Goal: Information Seeking & Learning: Learn about a topic

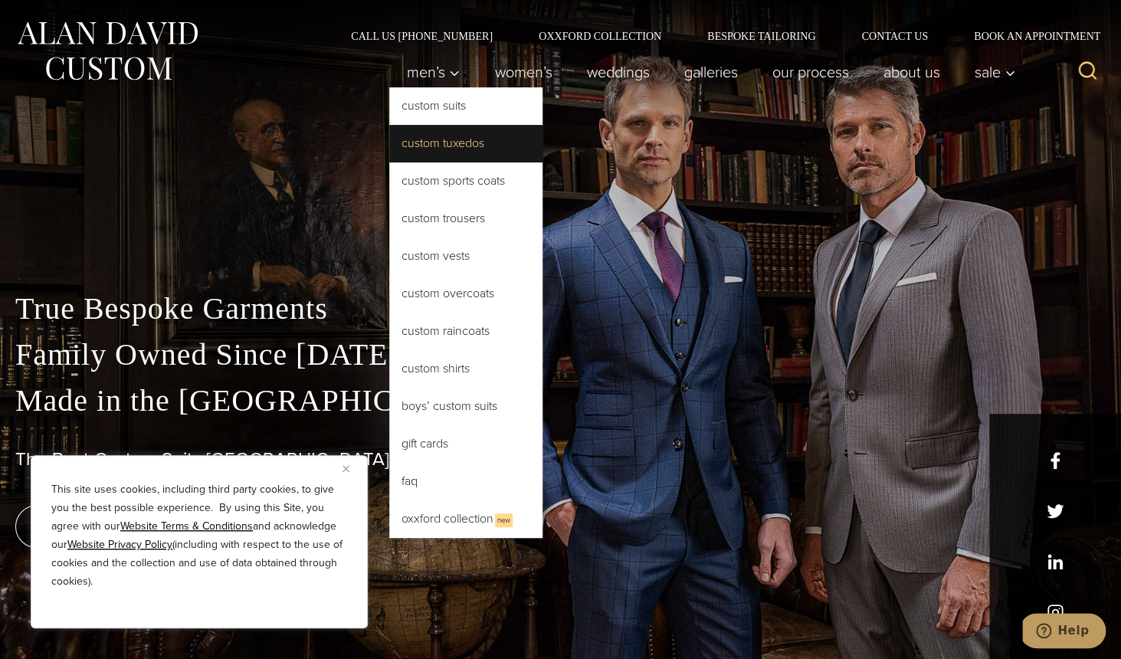
click at [442, 138] on link "Custom Tuxedos" at bounding box center [465, 143] width 153 height 37
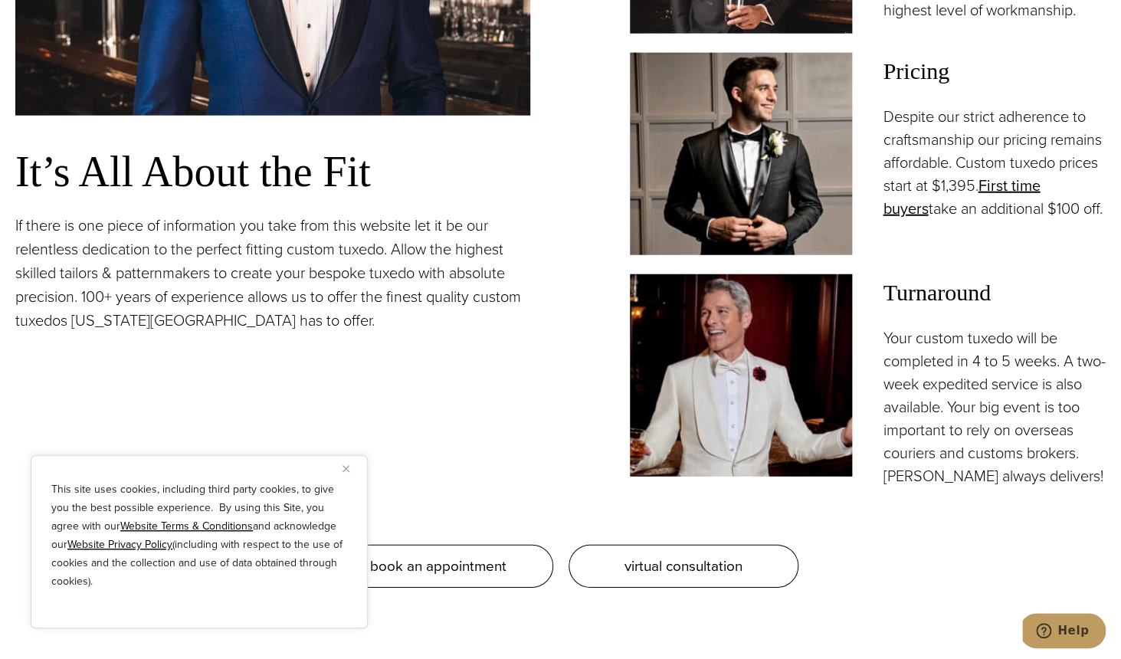
scroll to position [1389, 0]
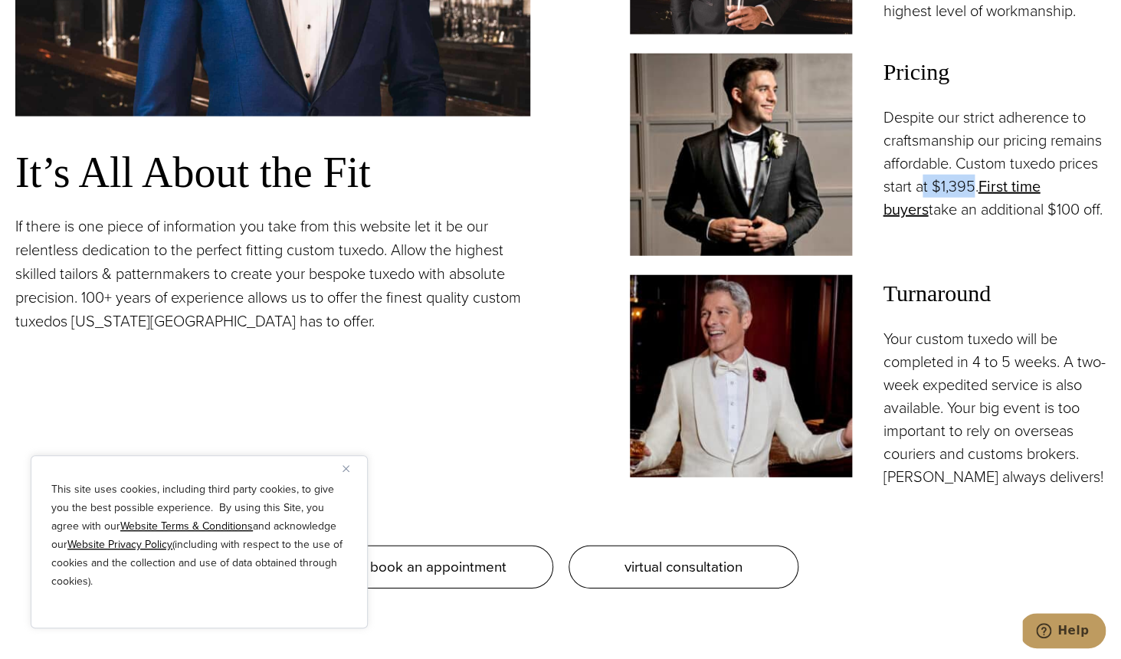
drag, startPoint x: 972, startPoint y: 218, endPoint x: 924, endPoint y: 212, distance: 48.6
click at [924, 212] on p "Despite our strict adherence to craftsmanship our pricing remains affordable. C…" at bounding box center [994, 163] width 223 height 115
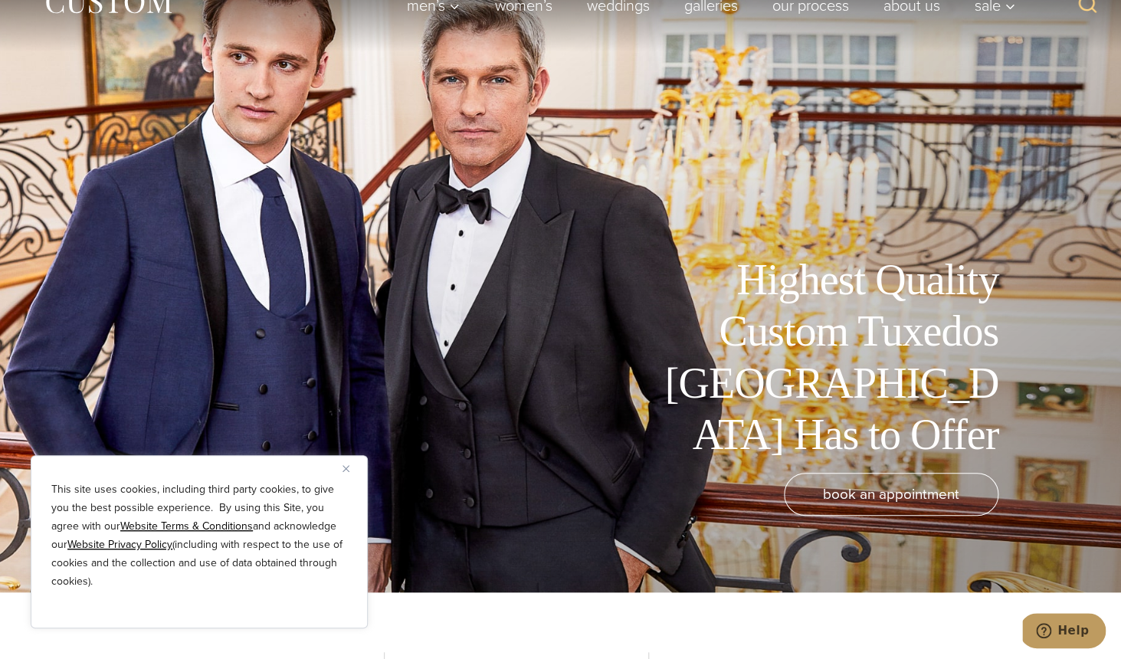
scroll to position [0, 0]
